Goal: Task Accomplishment & Management: Manage account settings

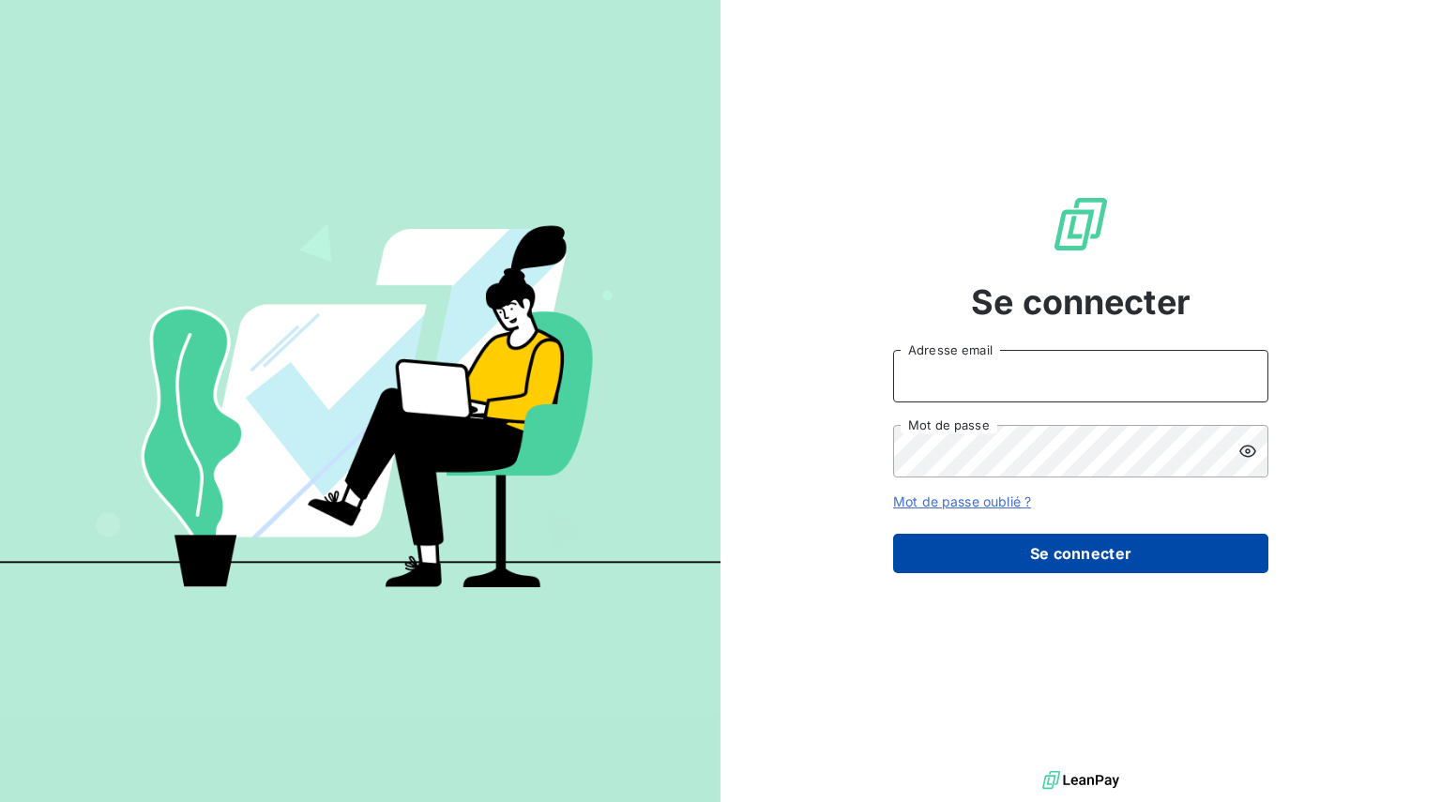
type input "[EMAIL_ADDRESS][DOMAIN_NAME]"
click at [1075, 556] on button "Se connecter" at bounding box center [1080, 553] width 375 height 39
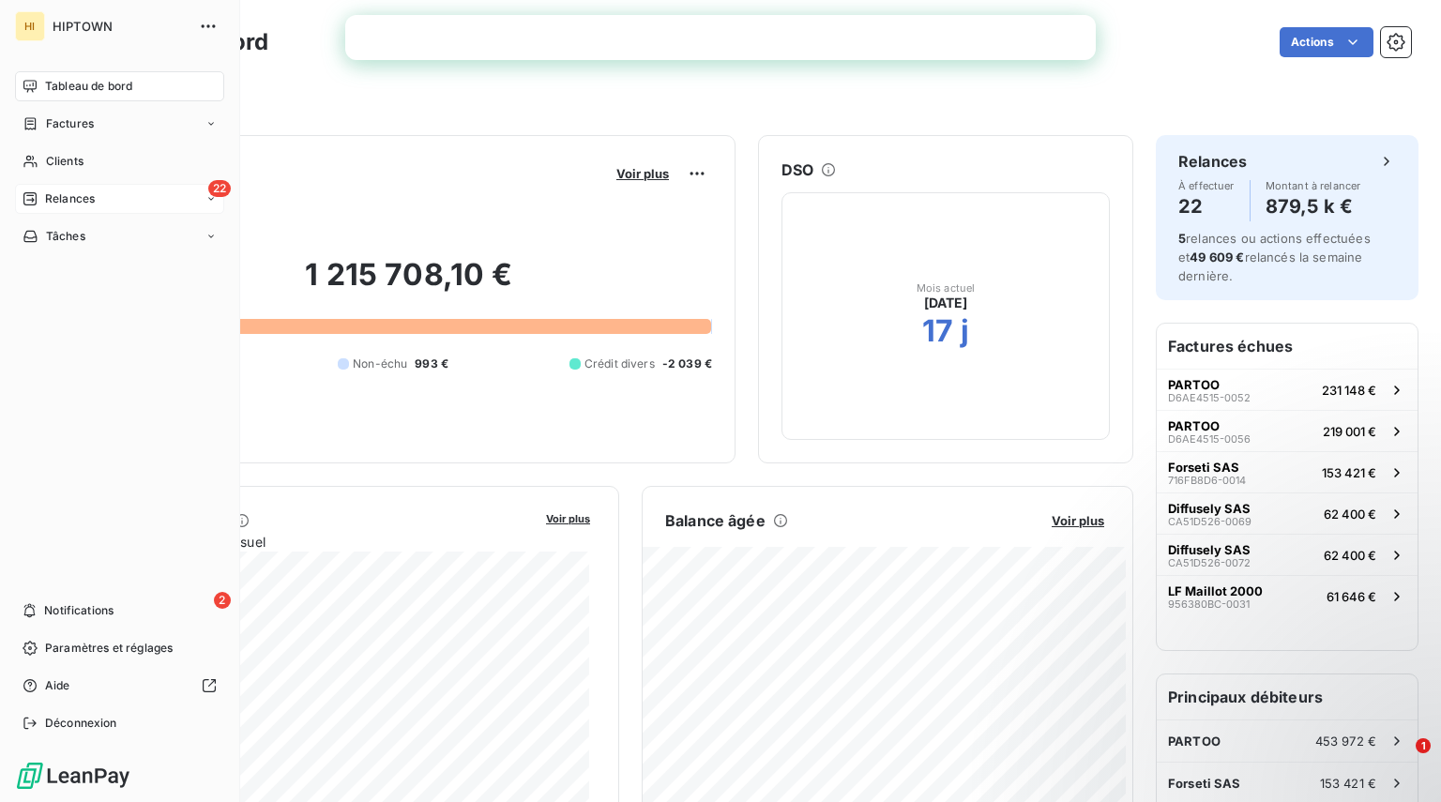
click at [48, 199] on span "Relances" at bounding box center [70, 198] width 50 height 17
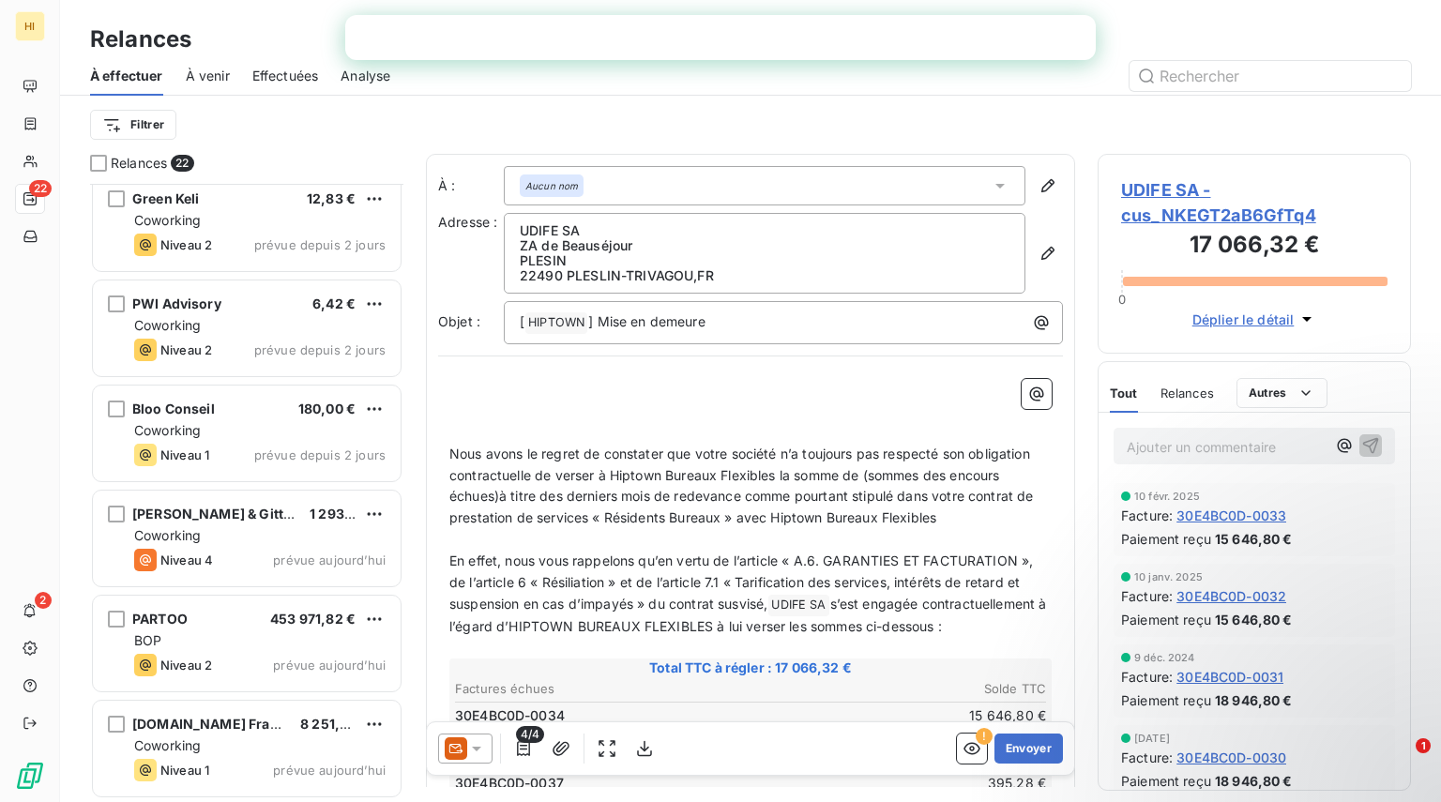
scroll to position [1694, 0]
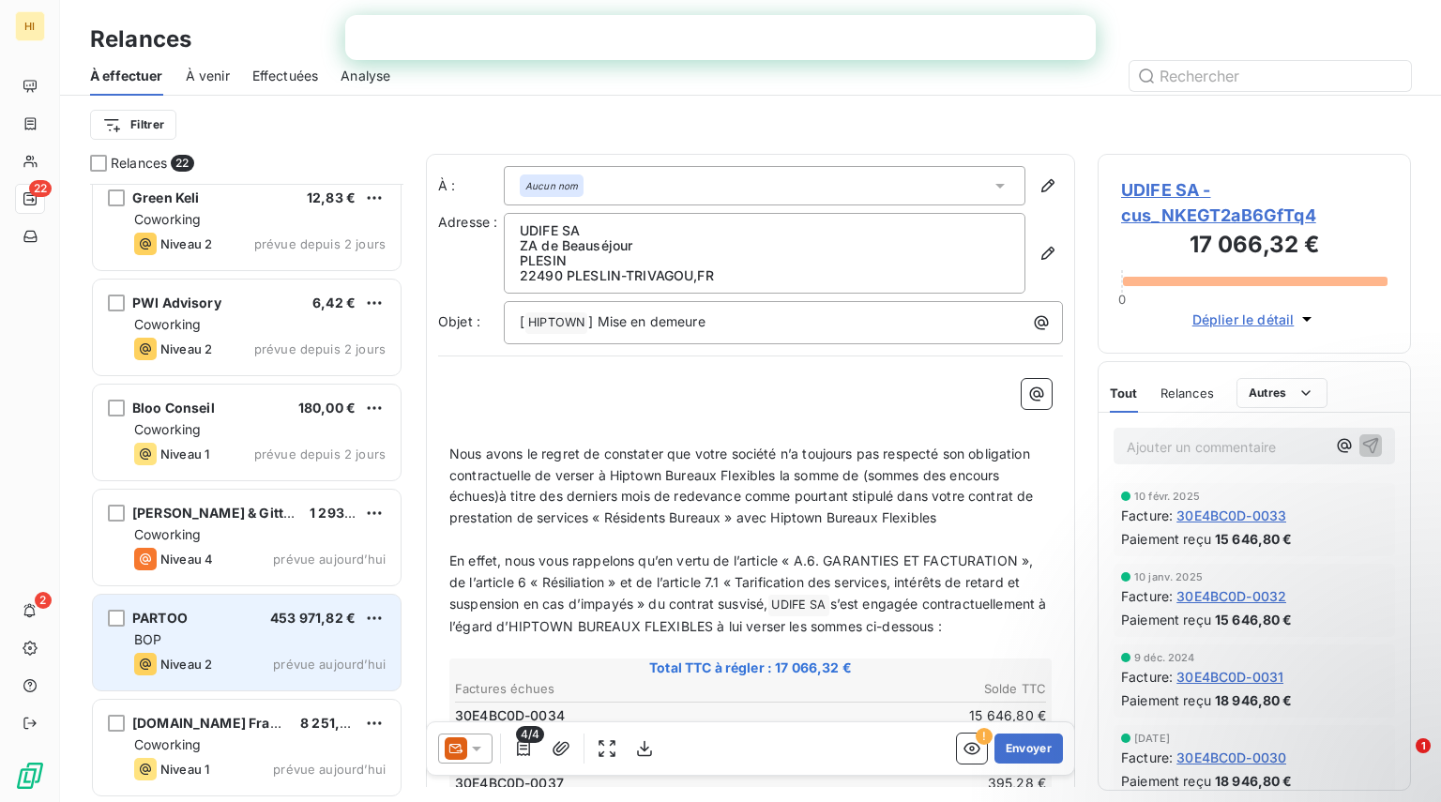
click at [240, 622] on div "PARTOO 453 971,82 €" at bounding box center [259, 618] width 251 height 17
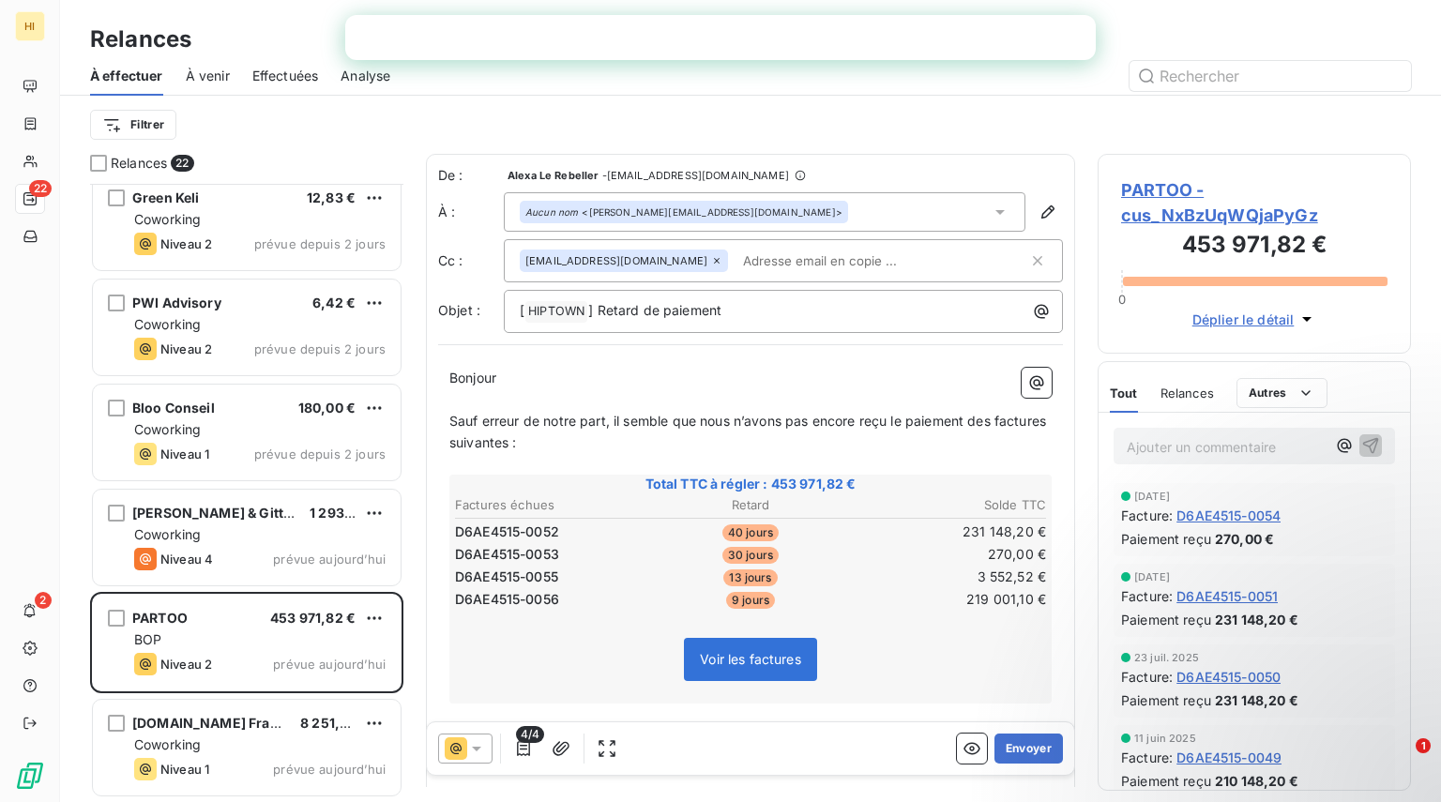
click at [762, 652] on span "Voir les factures" at bounding box center [750, 659] width 101 height 16
click at [739, 654] on span "Voir les factures" at bounding box center [750, 659] width 101 height 16
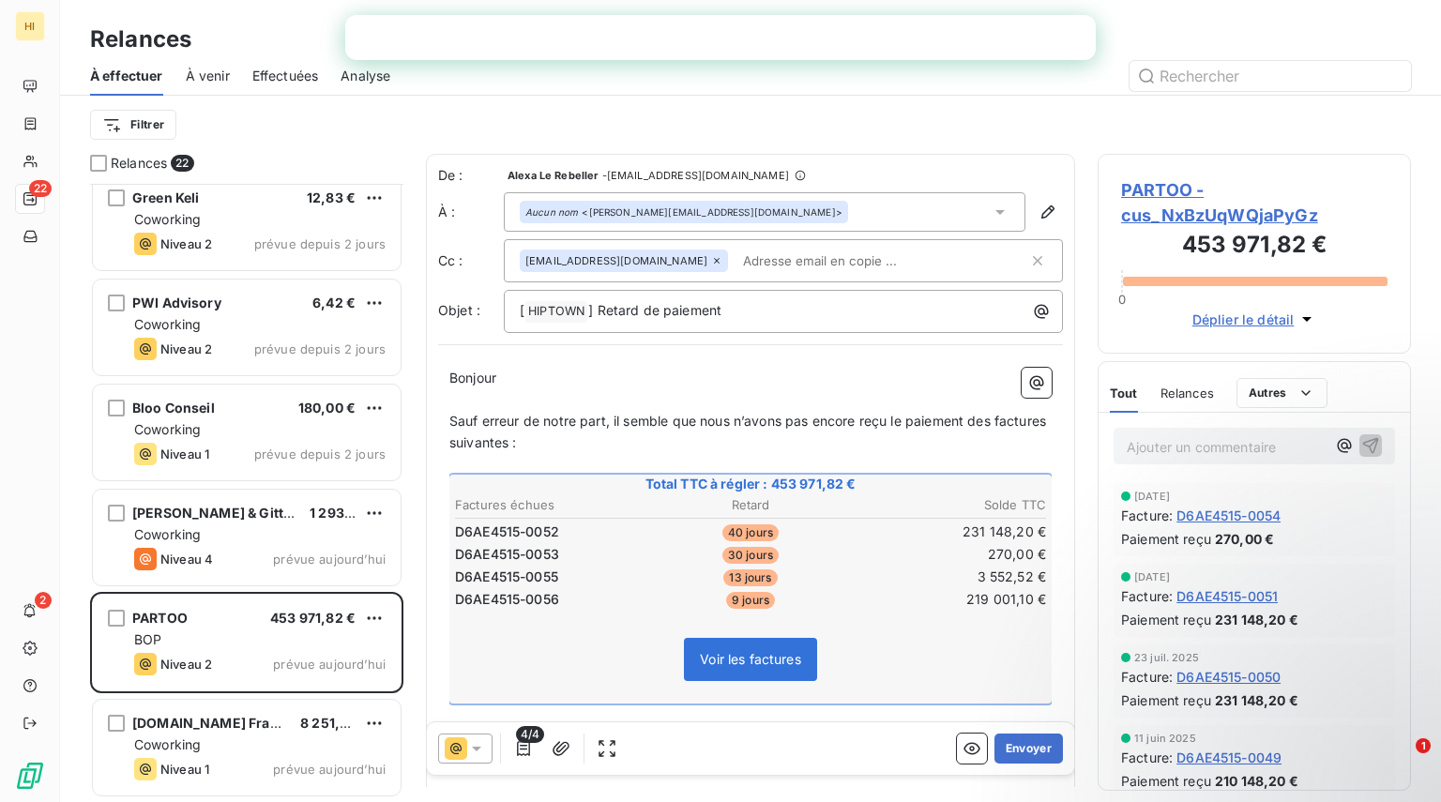
click at [739, 441] on p "Sauf erreur de notre part, il semble que nous n’avons pas encore reçu le paieme…" at bounding box center [750, 432] width 602 height 43
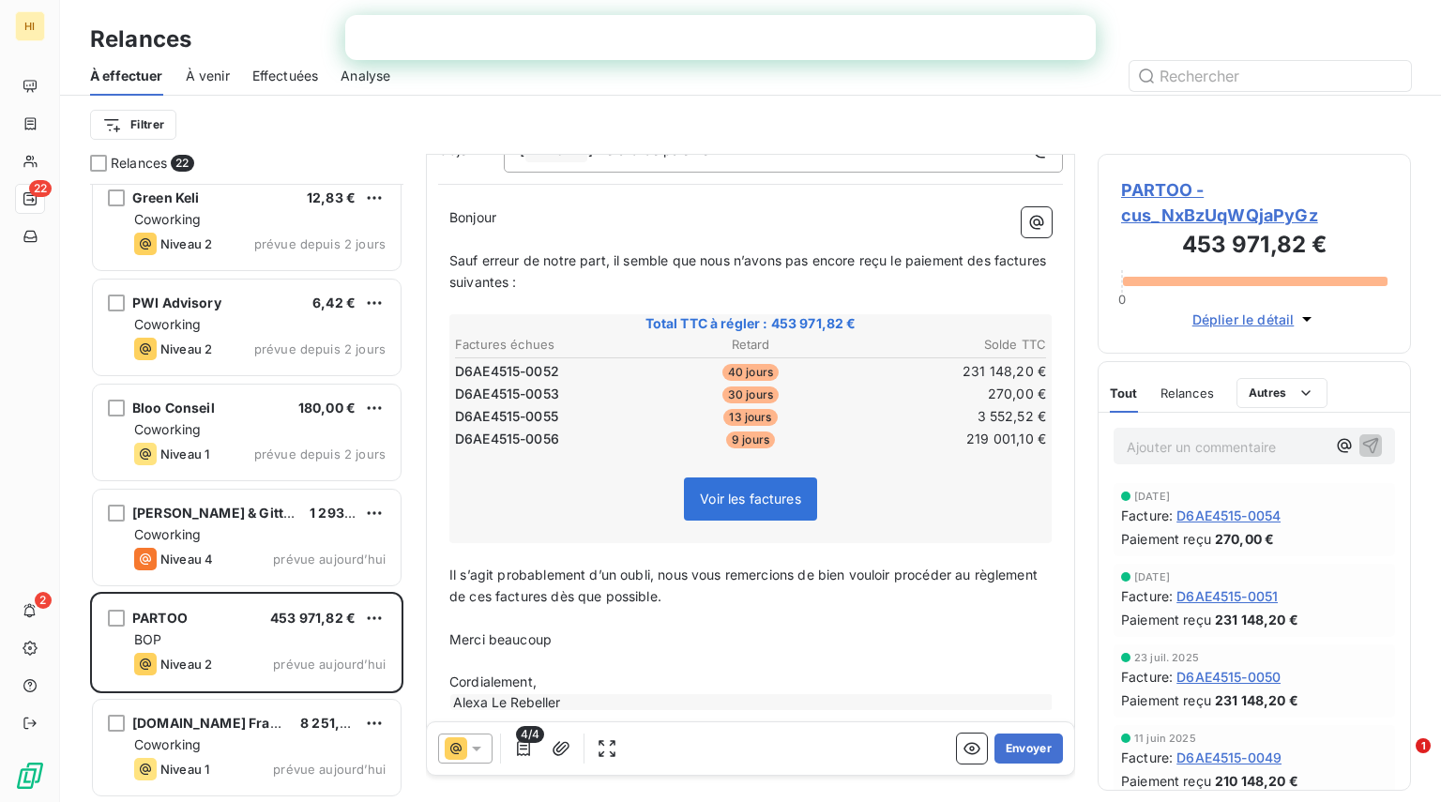
click at [1186, 392] on span "Relances" at bounding box center [1187, 393] width 53 height 15
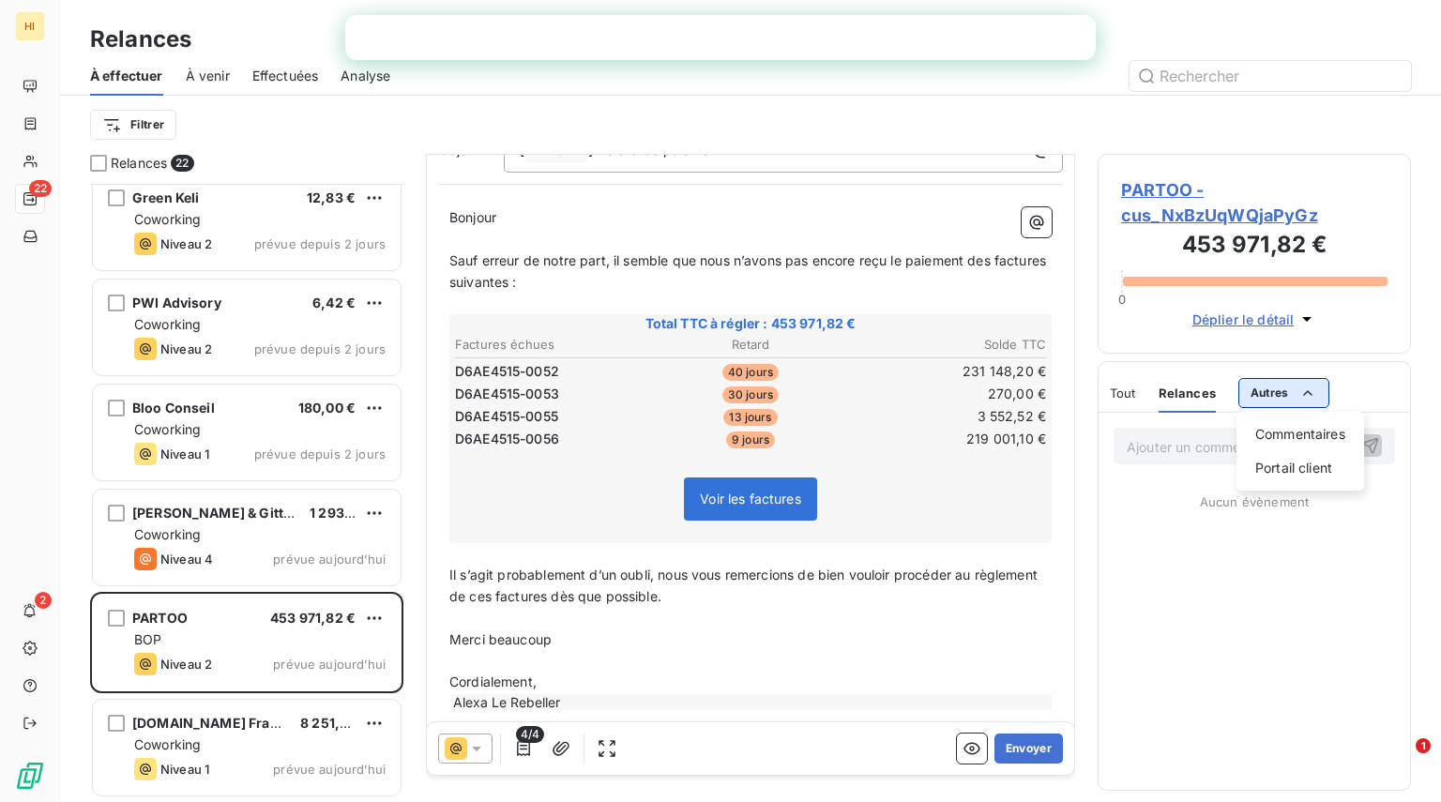
click at [1265, 393] on html "HI 22 2 Relances À effectuer À venir Effectuées Analyse Filtrer Relances 22 Pow…" at bounding box center [720, 401] width 1441 height 802
click at [1110, 390] on html "HI 22 2 Relances À effectuer À venir Effectuées Analyse Filtrer Relances 22 Pow…" at bounding box center [720, 401] width 1441 height 802
click at [1110, 390] on span "Tout" at bounding box center [1123, 393] width 26 height 15
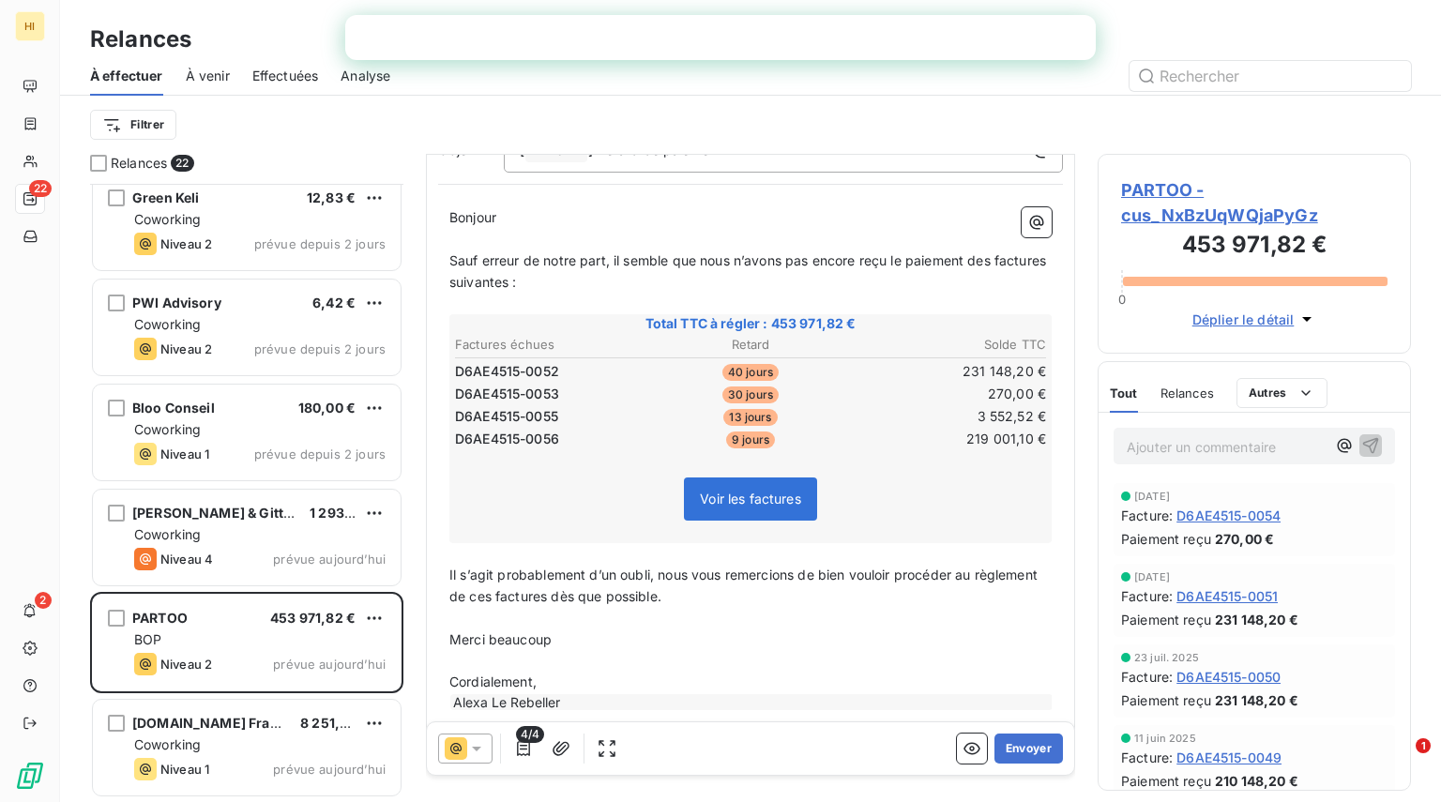
click at [1311, 321] on icon "button" at bounding box center [1307, 319] width 19 height 19
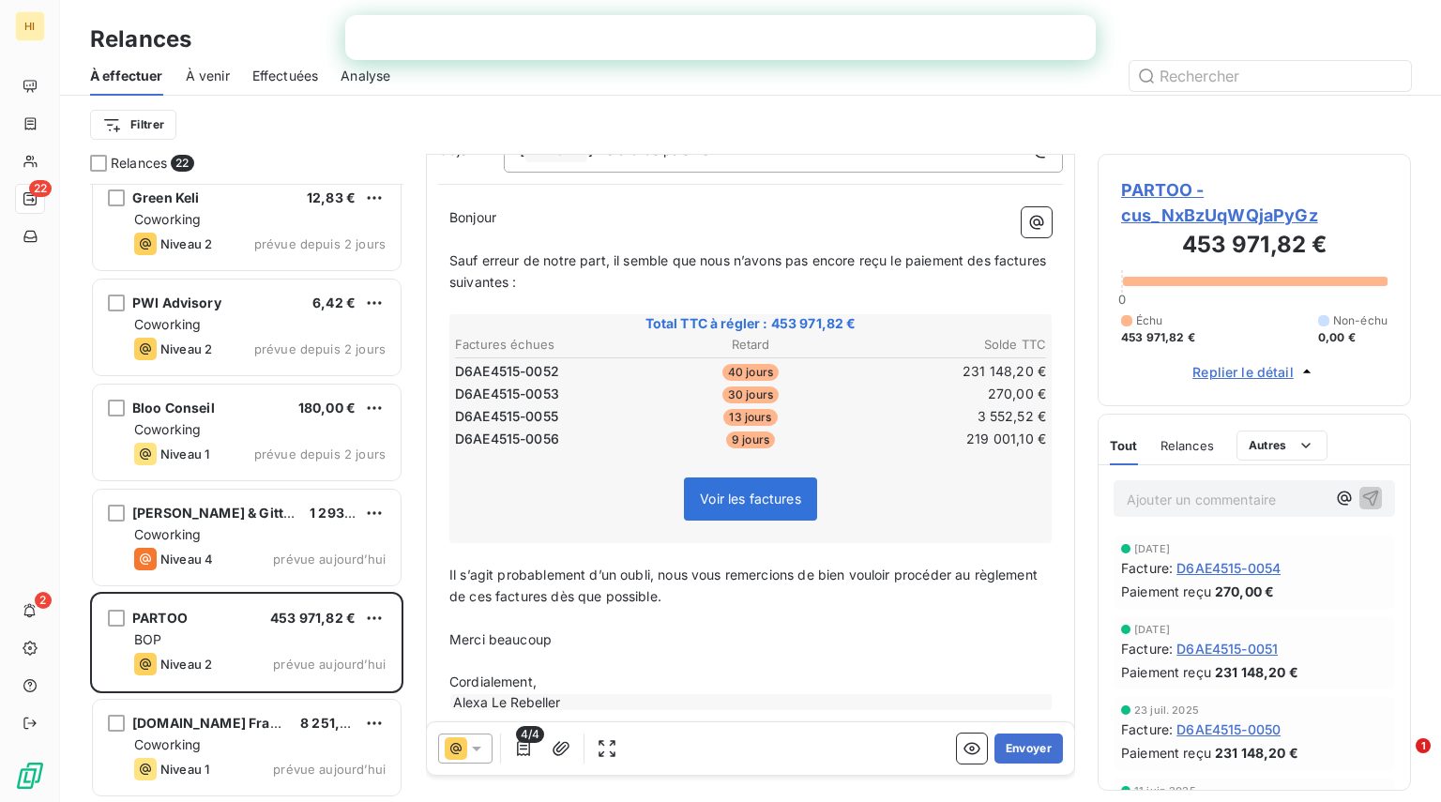
click at [1255, 370] on span "Replier le détail" at bounding box center [1243, 372] width 101 height 20
